Goal: Transaction & Acquisition: Purchase product/service

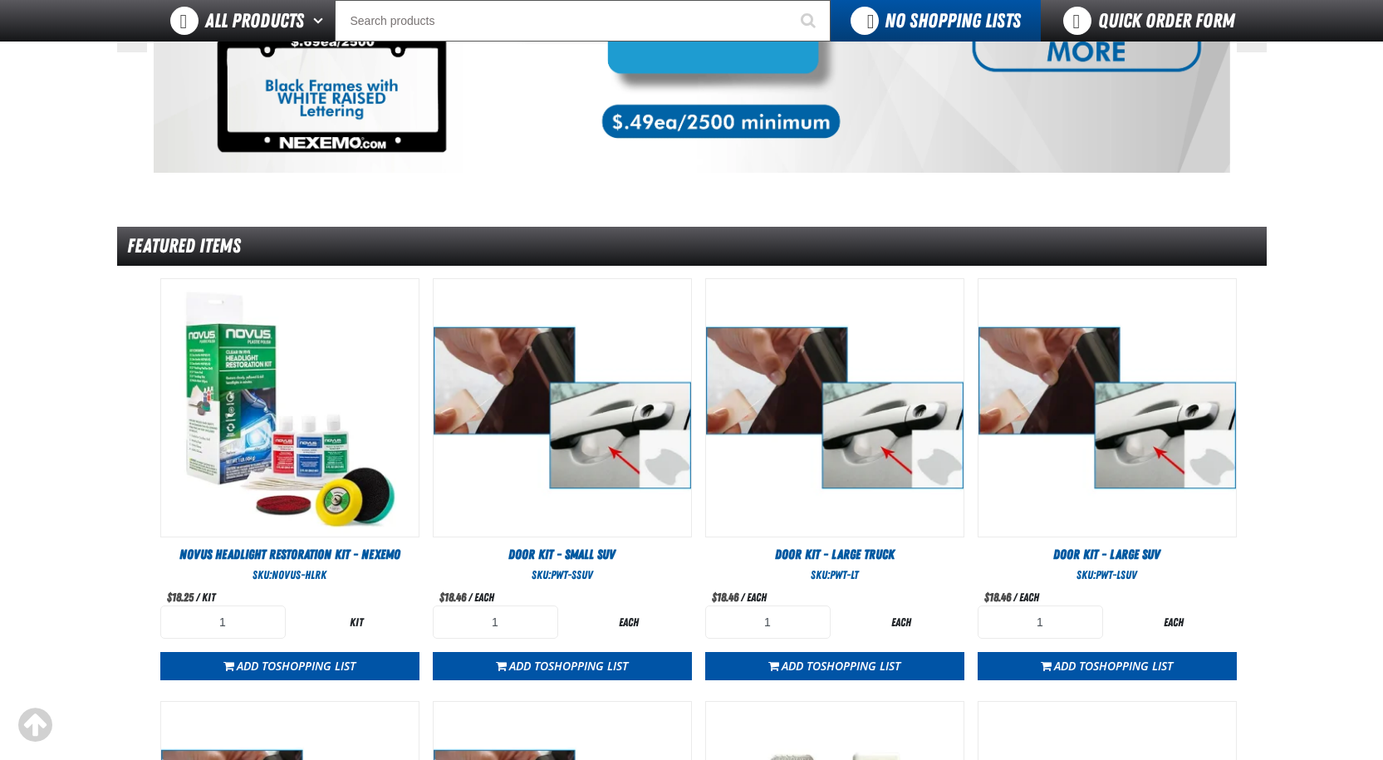
scroll to position [249, 0]
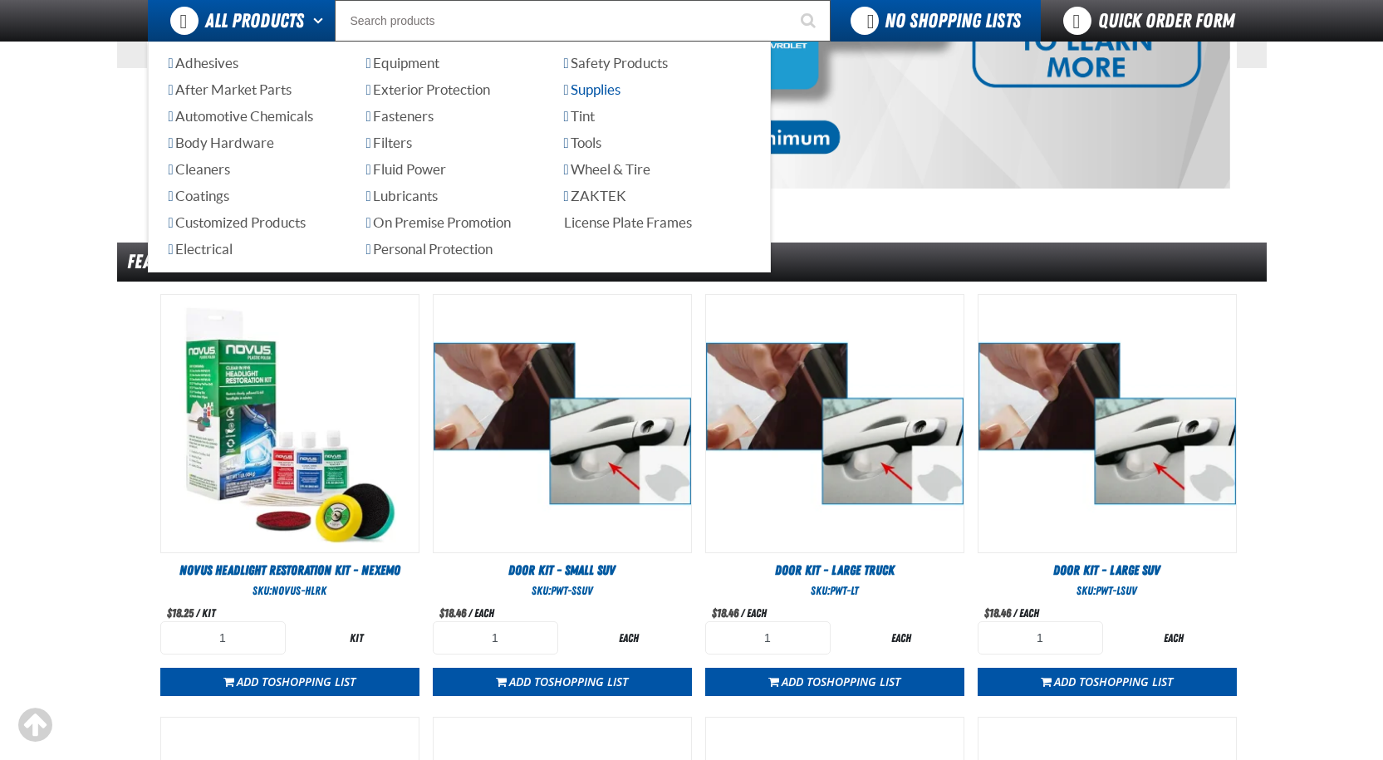
click at [596, 95] on span "Supplies" at bounding box center [592, 89] width 56 height 16
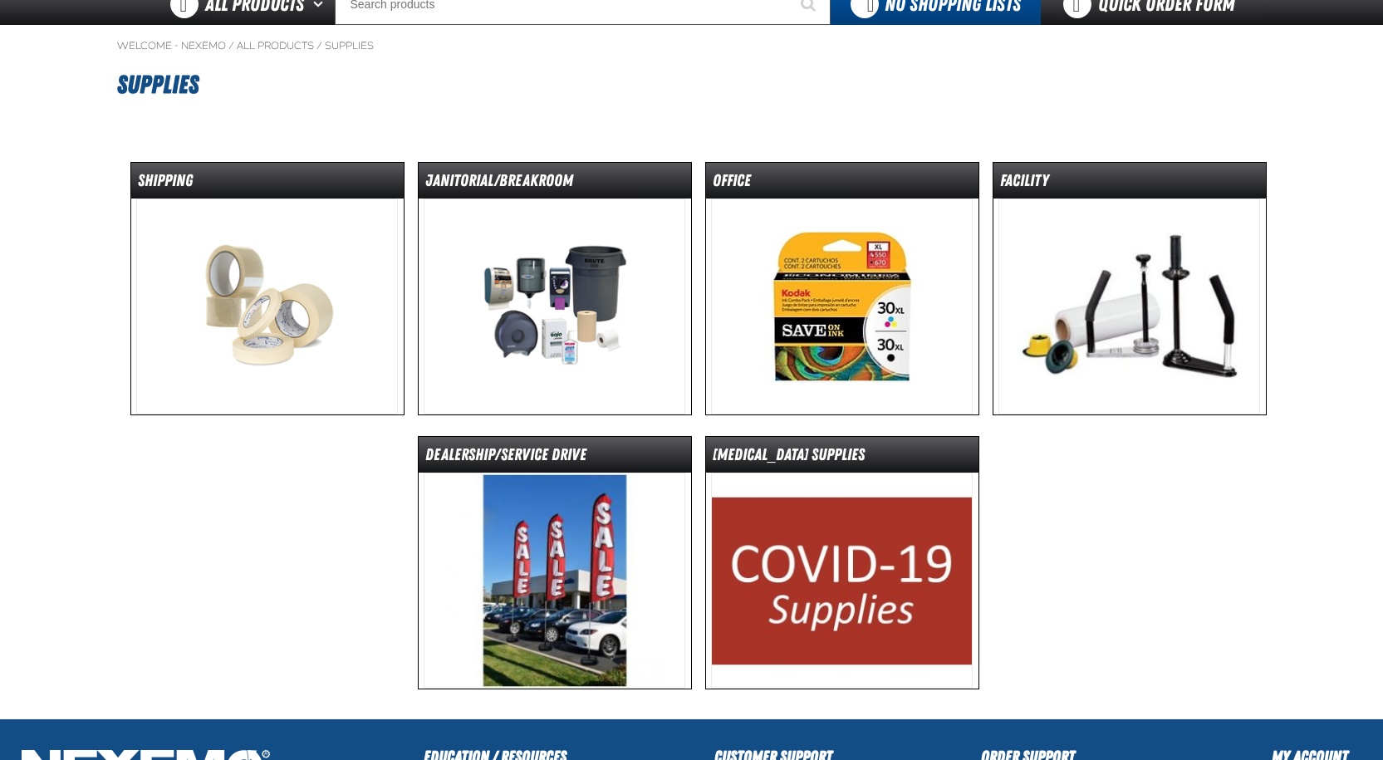
scroll to position [166, 0]
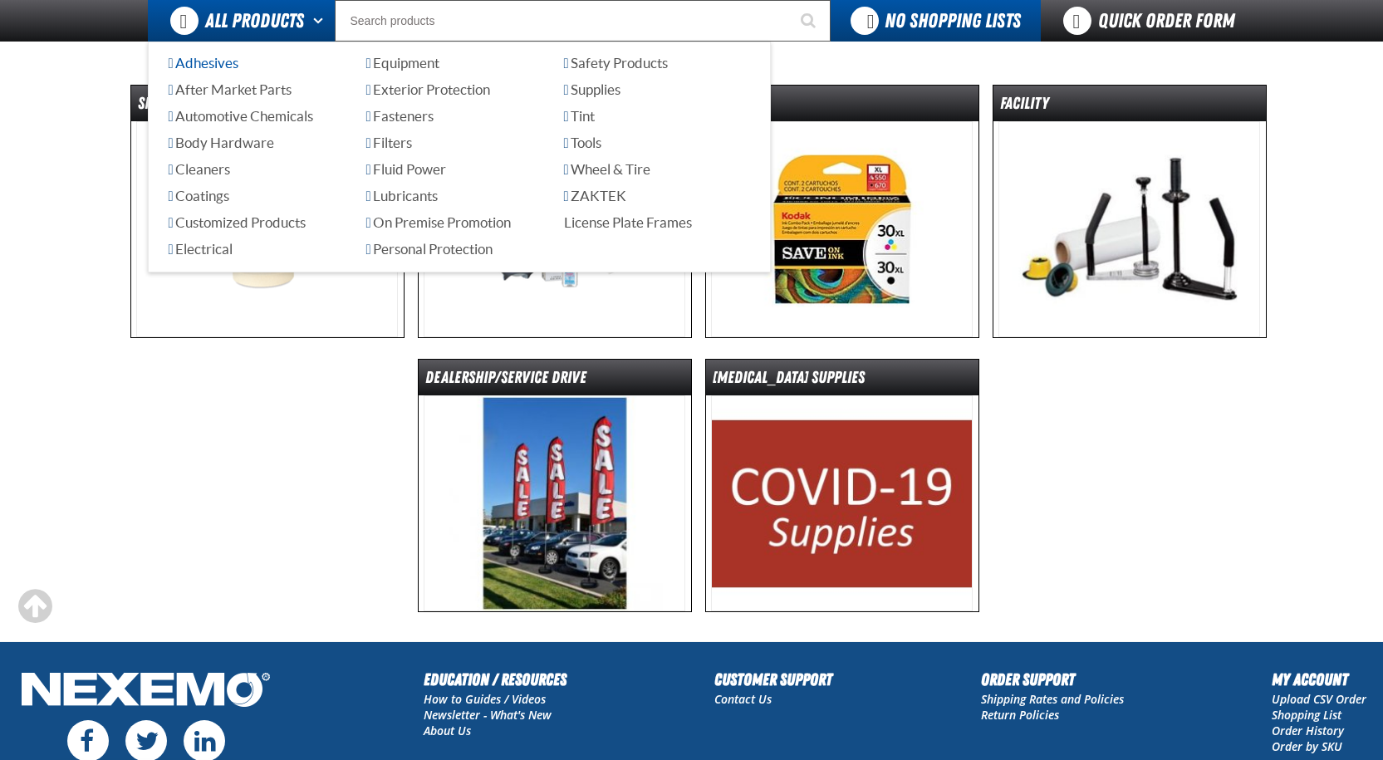
click at [239, 54] on link "Adhesives" at bounding box center [262, 64] width 186 height 20
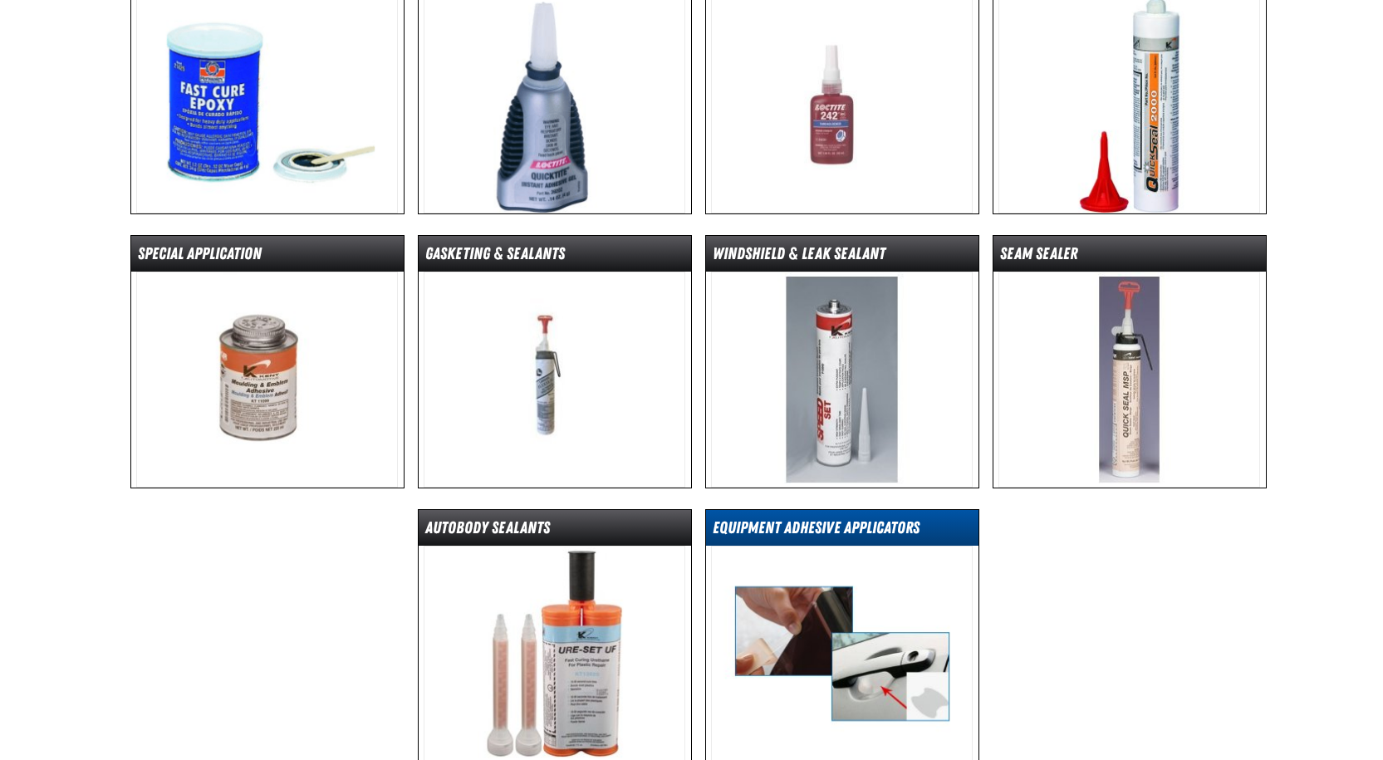
scroll to position [332, 0]
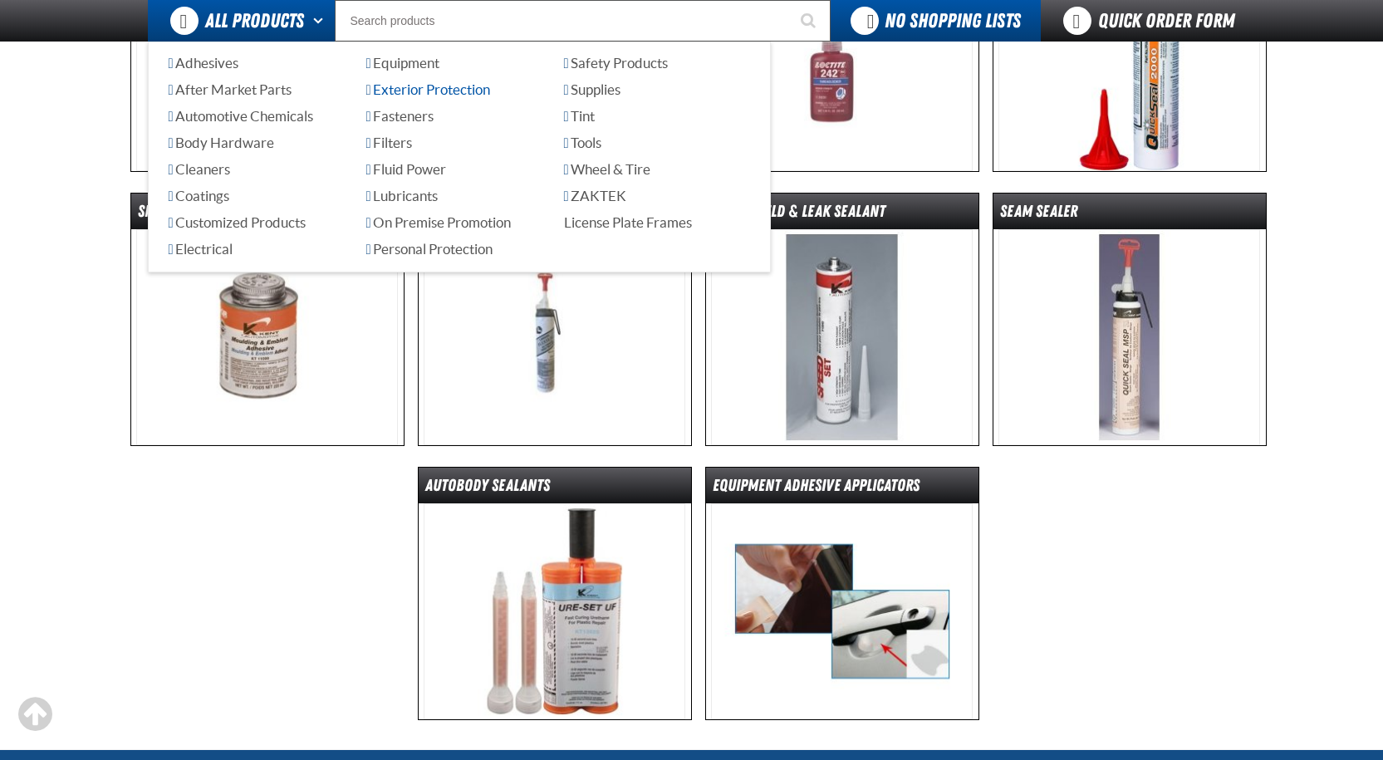
click at [420, 93] on span "Exterior Protection" at bounding box center [428, 89] width 124 height 16
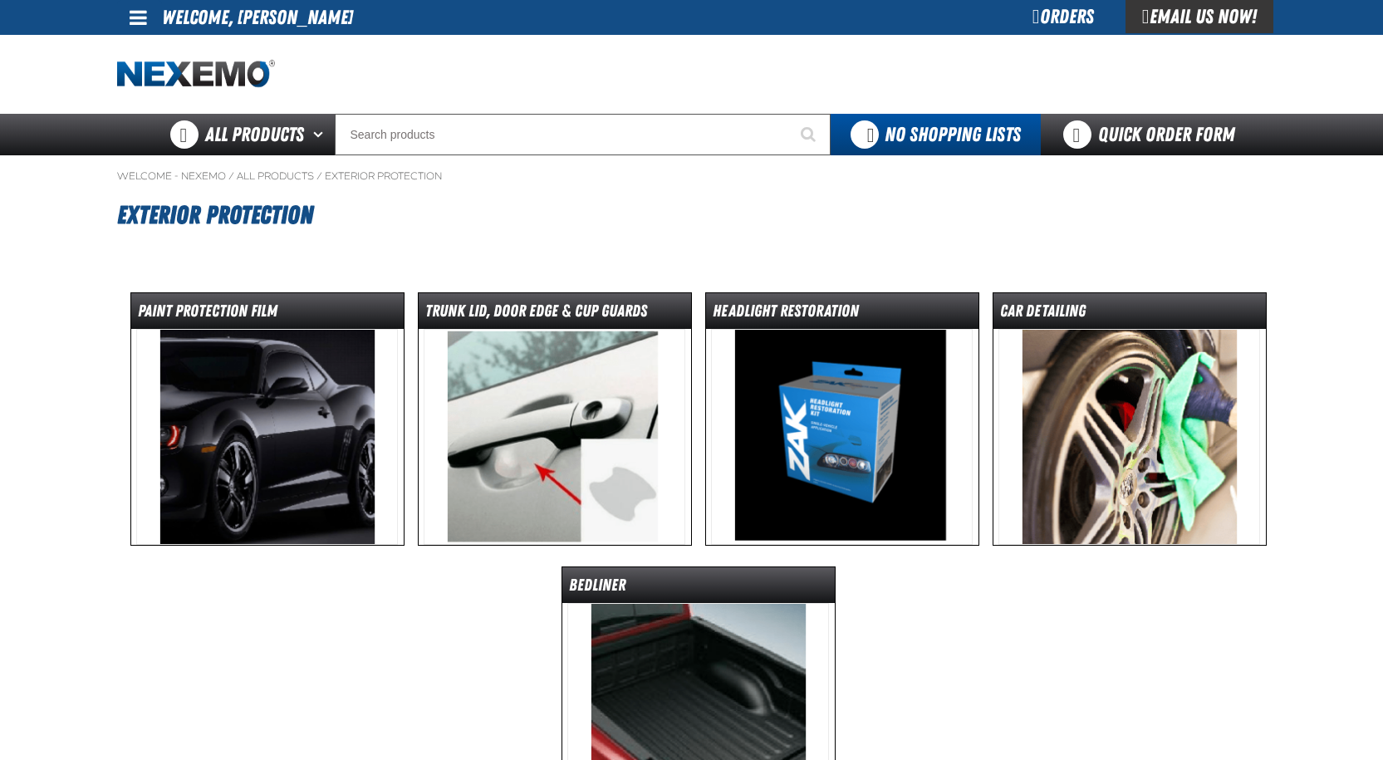
click at [1089, 466] on img at bounding box center [1129, 437] width 262 height 216
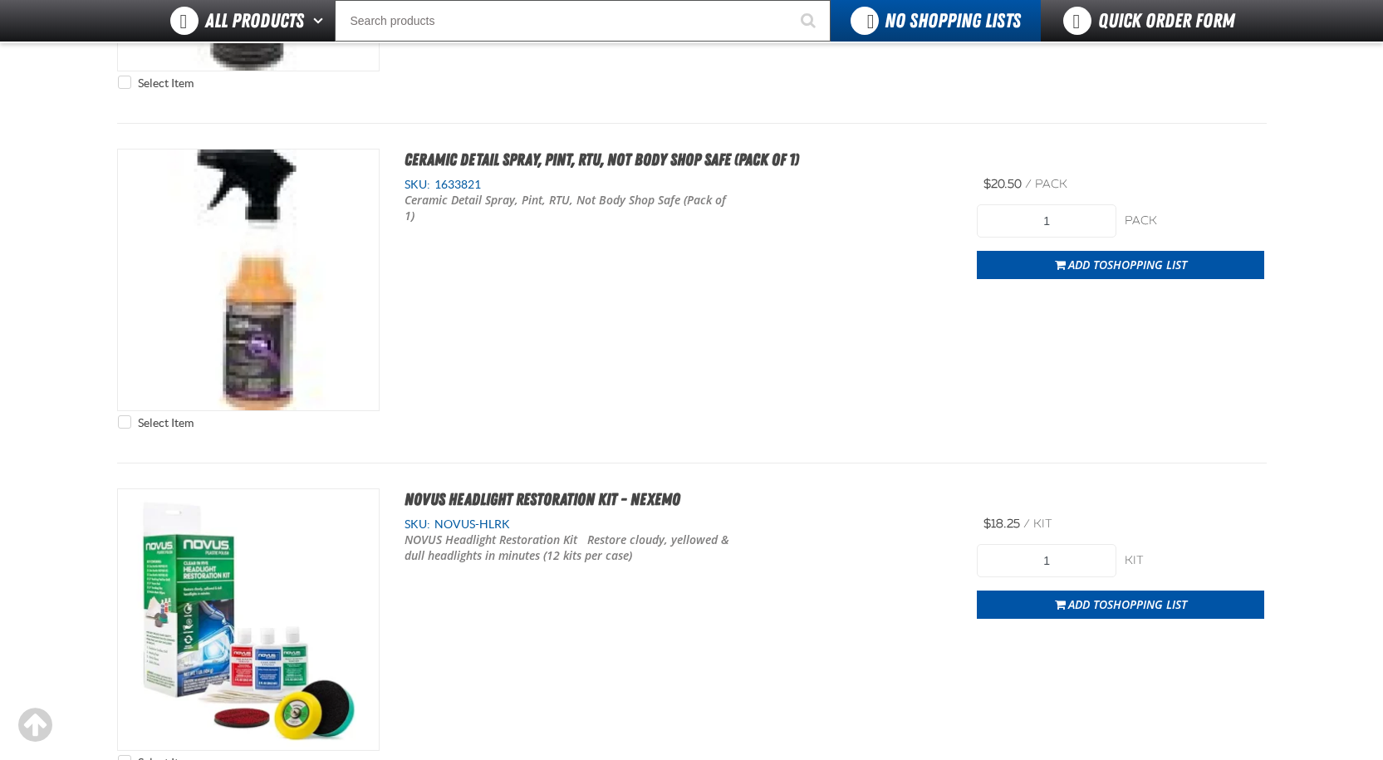
scroll to position [5981, 0]
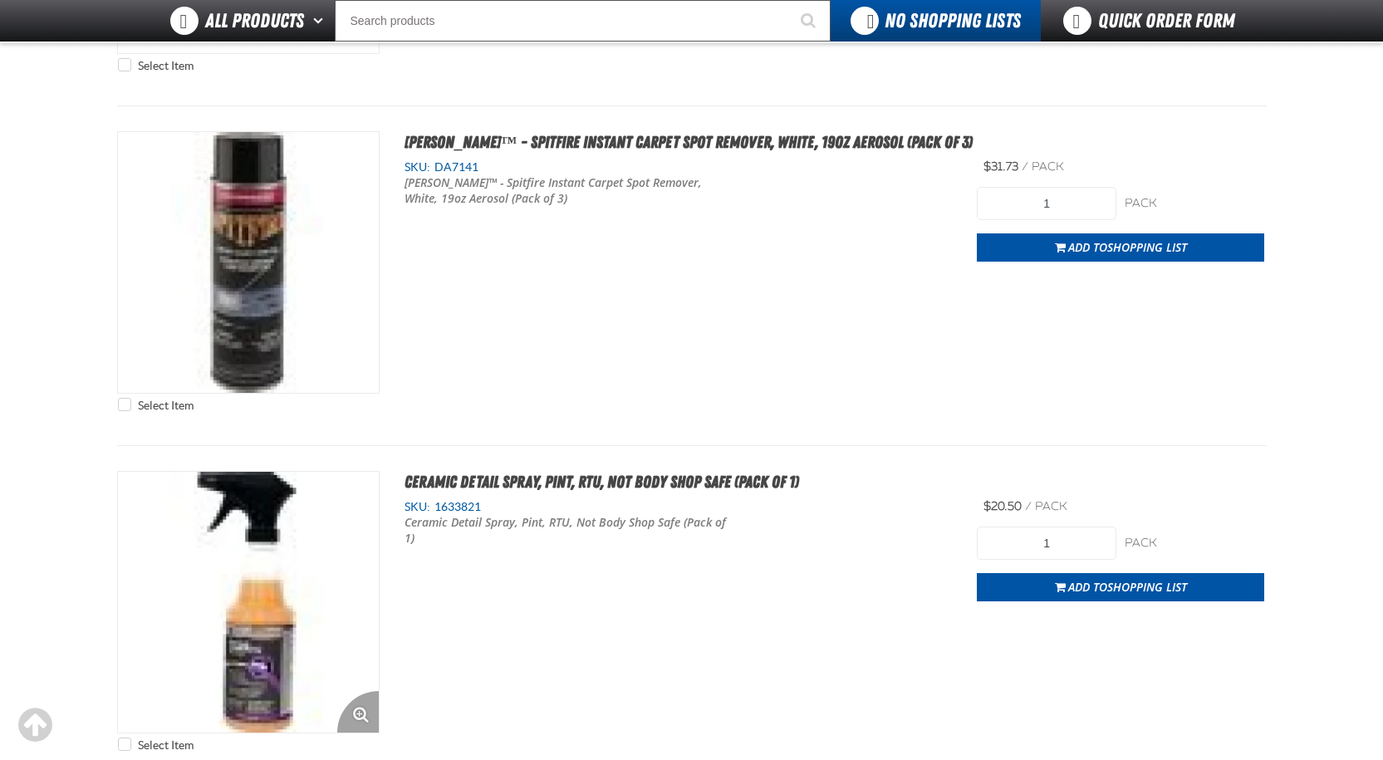
click at [267, 556] on img "View Details of the Ceramic Detail Spray, Pint, RTU, Not Body Shop Safe (Pack o…" at bounding box center [248, 602] width 261 height 261
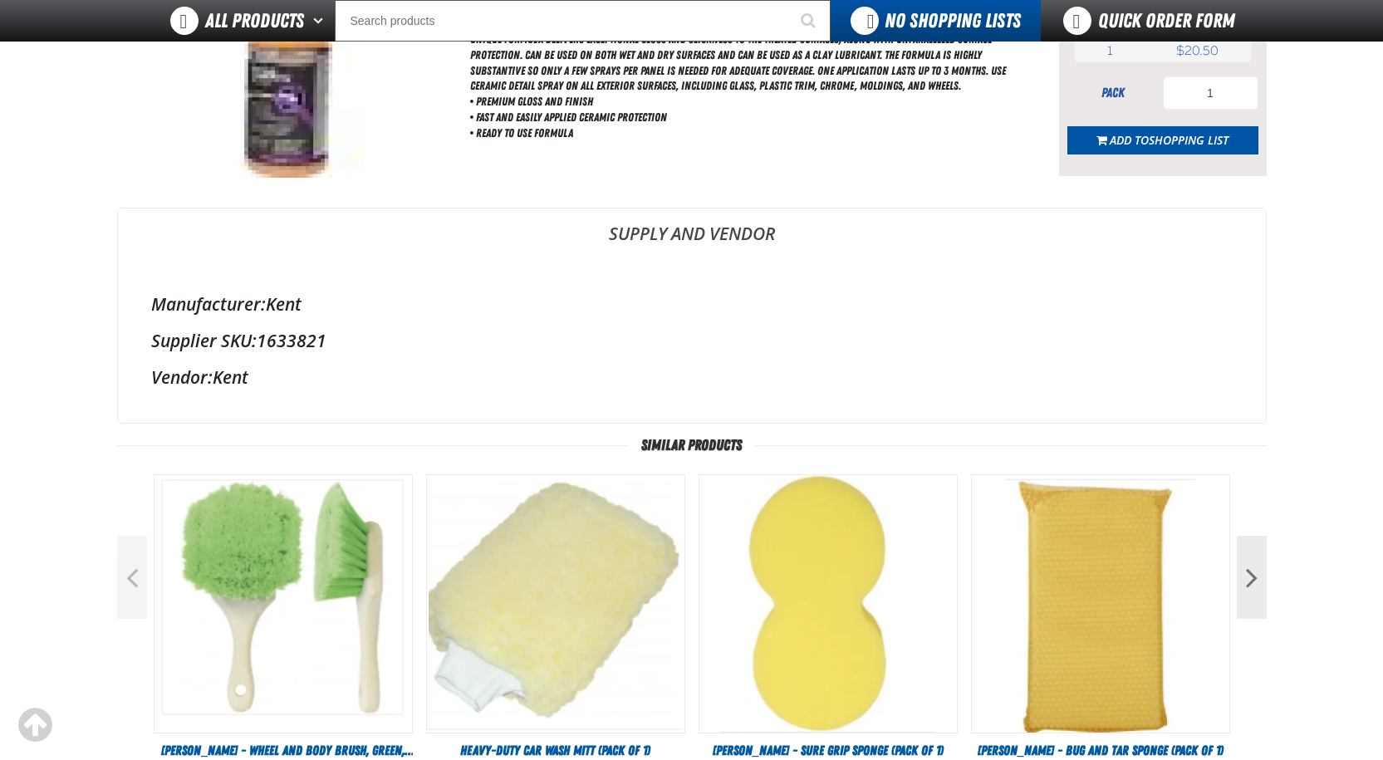
scroll to position [332, 0]
